Goal: Transaction & Acquisition: Purchase product/service

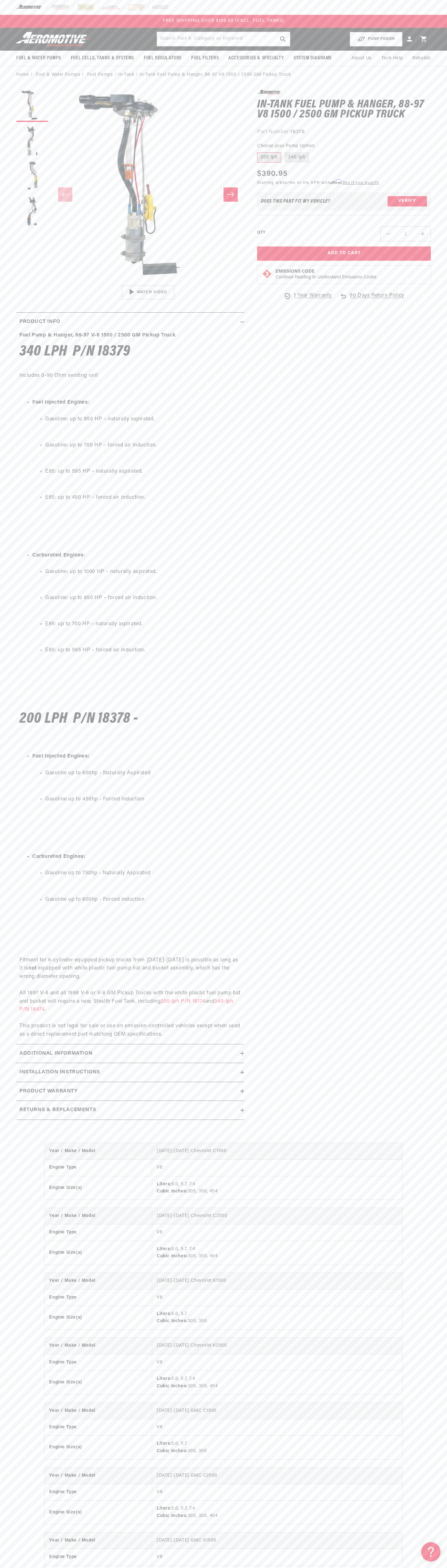
click at [206, 23] on span "FREE SHIPPING OVER $109.00 (EXCL. FUEL TANKS)" at bounding box center [223, 21] width 121 height 5
click at [438, 583] on section "0.0 star rating Write a review In-Tank Fuel Pump & Hanger, 88-97 V8 1500 / 2500…" at bounding box center [224, 607] width 447 height 1047
click at [292, 1563] on html "Skip to content Your cart Your cart is empty Loading... You may also like Subto…" at bounding box center [224, 784] width 447 height 1568
click at [6, 7] on div at bounding box center [224, 7] width 447 height 15
